Goal: Task Accomplishment & Management: Manage account settings

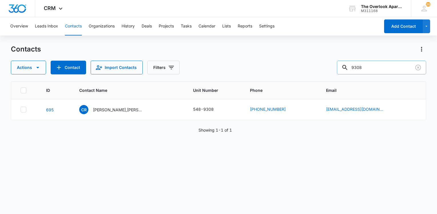
click at [378, 69] on input "9308" at bounding box center [381, 68] width 89 height 14
type input "green"
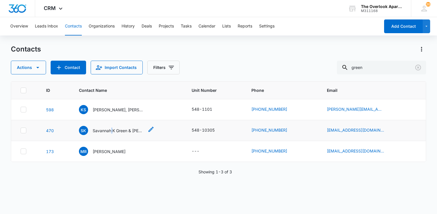
drag, startPoint x: 110, startPoint y: 128, endPoint x: 111, endPoint y: 131, distance: 2.9
click at [111, 131] on p "Savannah K Green & [PERSON_NAME] A [PERSON_NAME]" at bounding box center [118, 131] width 51 height 6
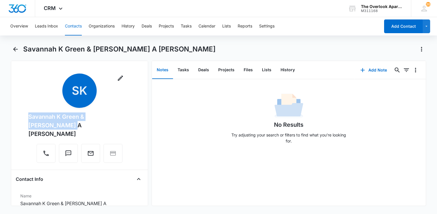
drag, startPoint x: 61, startPoint y: 126, endPoint x: 18, endPoint y: 113, distance: 45.3
click at [18, 113] on div "Remove SK Savannah K Green & [PERSON_NAME] A [PERSON_NAME]" at bounding box center [80, 118] width 128 height 91
drag, startPoint x: 18, startPoint y: 113, endPoint x: 43, endPoint y: 115, distance: 24.9
copy div "Savannah K Green & [PERSON_NAME] A [PERSON_NAME]"
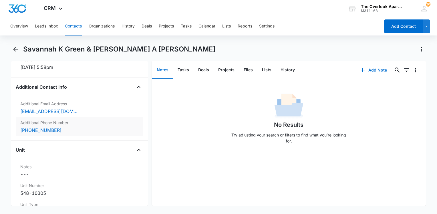
scroll to position [457, 0]
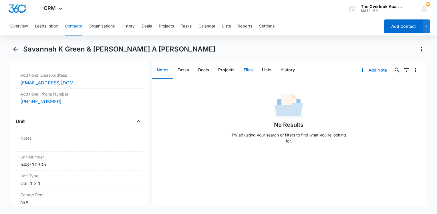
click at [247, 68] on button "Files" at bounding box center [248, 70] width 18 height 18
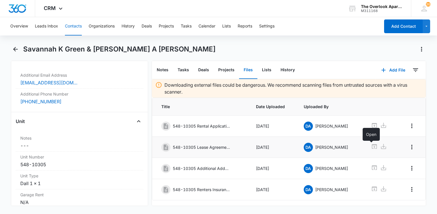
click at [371, 146] on icon at bounding box center [374, 146] width 7 height 7
drag, startPoint x: 191, startPoint y: 6, endPoint x: 175, endPoint y: 47, distance: 44.1
click at [175, 46] on div "Savannah K Green & [PERSON_NAME] A [PERSON_NAME]" at bounding box center [224, 49] width 403 height 9
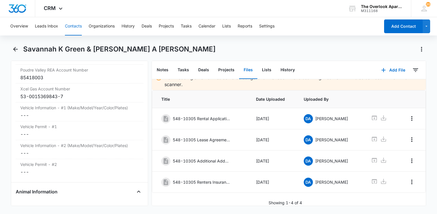
scroll to position [715, 0]
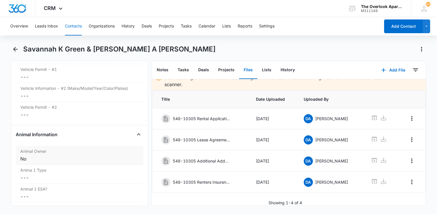
click at [48, 155] on div "No" at bounding box center [79, 158] width 118 height 7
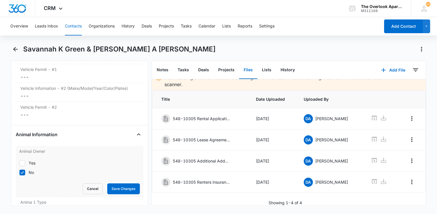
click at [28, 160] on label "Yes" at bounding box center [79, 163] width 121 height 6
click at [19, 163] on input "Yes" at bounding box center [19, 163] width 0 height 0
checkbox input "true"
click at [25, 170] on div at bounding box center [22, 173] width 6 height 6
click at [19, 172] on input "No" at bounding box center [19, 172] width 0 height 0
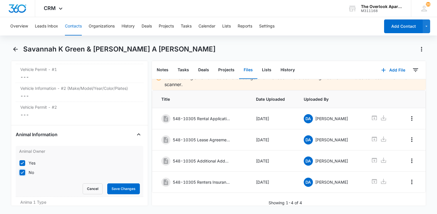
checkbox input "false"
click at [118, 183] on button "Save Changes" at bounding box center [123, 188] width 33 height 11
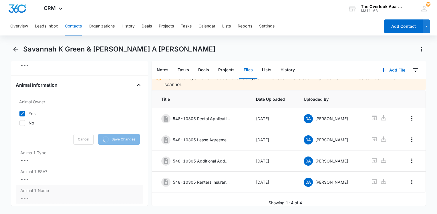
scroll to position [800, 0]
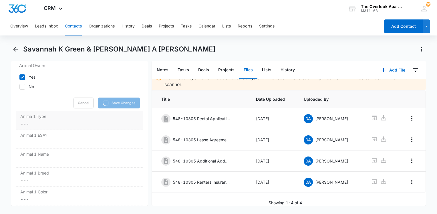
click at [45, 113] on label "Anima 1 Type" at bounding box center [79, 116] width 118 height 6
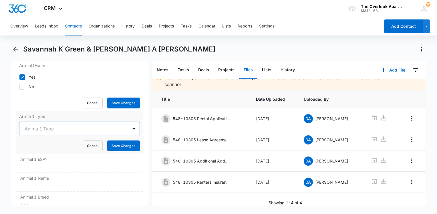
click at [35, 125] on div at bounding box center [73, 129] width 96 height 8
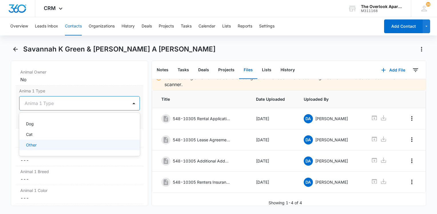
scroll to position [794, 0]
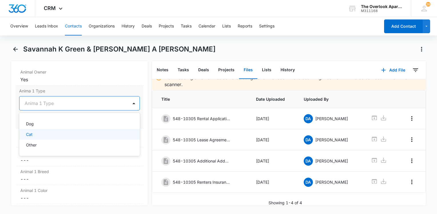
click at [37, 131] on div "Cat" at bounding box center [79, 134] width 106 height 6
drag, startPoint x: 118, startPoint y: 106, endPoint x: 110, endPoint y: 115, distance: 11.9
click at [116, 115] on button "Save Changes" at bounding box center [123, 120] width 33 height 11
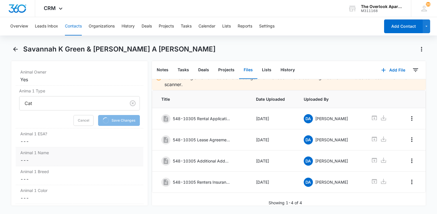
click at [60, 138] on dd "Cancel Save Changes ---" at bounding box center [79, 141] width 118 height 7
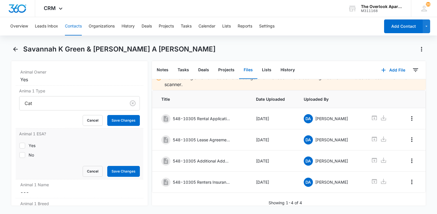
click at [31, 152] on div "No" at bounding box center [31, 155] width 5 height 6
click at [19, 155] on input "No" at bounding box center [19, 155] width 0 height 0
checkbox input "true"
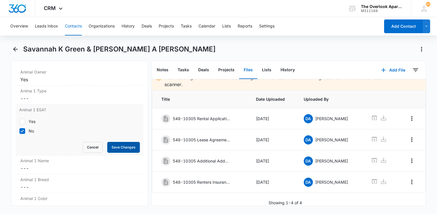
click at [130, 142] on button "Save Changes" at bounding box center [123, 147] width 33 height 11
click at [57, 158] on label "Animal 1 Name" at bounding box center [79, 161] width 118 height 6
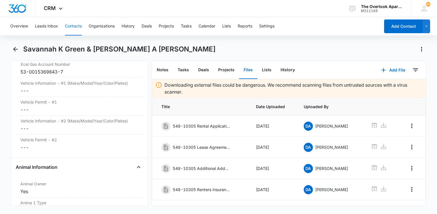
scroll to position [737, 0]
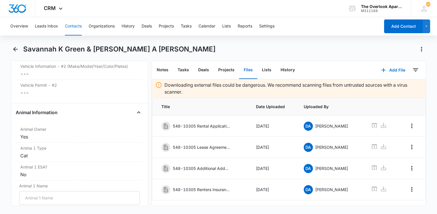
click at [146, 45] on div "Savannah K Green & [PERSON_NAME] A [PERSON_NAME]" at bounding box center [224, 49] width 403 height 9
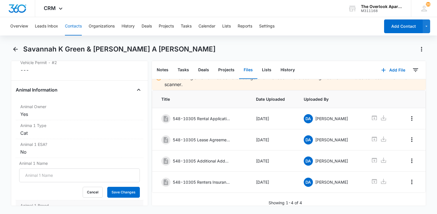
scroll to position [794, 0]
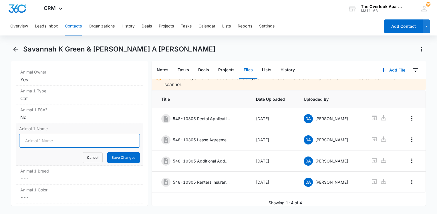
click at [49, 134] on input "Animal 1 Name" at bounding box center [79, 141] width 121 height 14
type input "Kalinda(frya)"
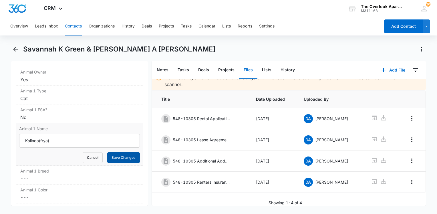
click at [117, 152] on button "Save Changes" at bounding box center [123, 157] width 33 height 11
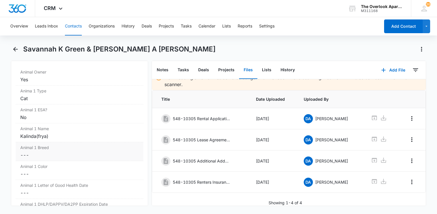
click at [84, 152] on dd "Cancel Save Changes ---" at bounding box center [79, 155] width 118 height 7
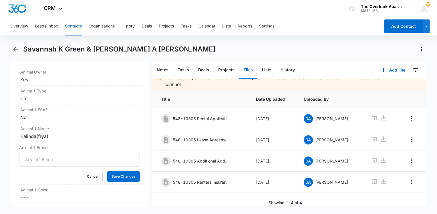
click at [72, 25] on button "Contacts" at bounding box center [73, 26] width 17 height 18
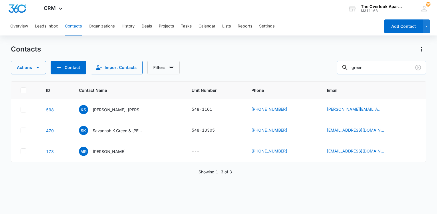
click at [380, 71] on input "green" at bounding box center [381, 68] width 89 height 14
click at [380, 70] on input "green" at bounding box center [381, 68] width 89 height 14
type input "[PERSON_NAME]"
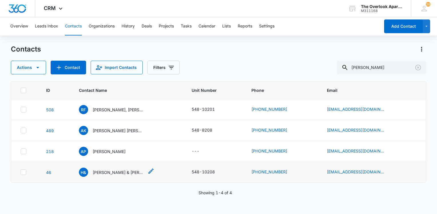
click at [112, 172] on p "[PERSON_NAME] & [PERSON_NAME]" at bounding box center [118, 172] width 51 height 6
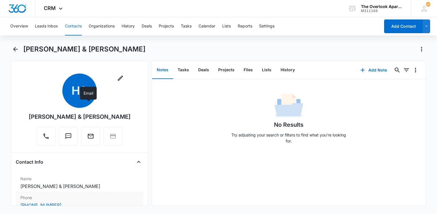
scroll to position [86, 0]
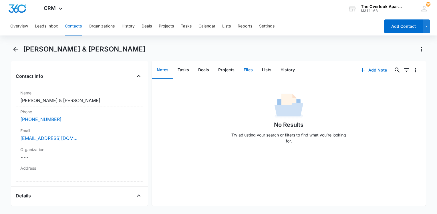
click at [250, 70] on button "Files" at bounding box center [248, 70] width 18 height 18
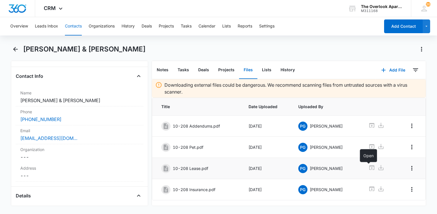
click at [368, 167] on icon at bounding box center [371, 167] width 7 height 7
click at [76, 23] on button "Contacts" at bounding box center [73, 26] width 17 height 18
